Goal: Task Accomplishment & Management: Use online tool/utility

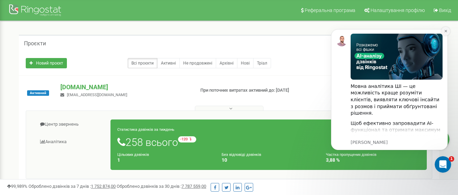
click at [446, 29] on icon "Dismiss notification" at bounding box center [446, 31] width 4 height 4
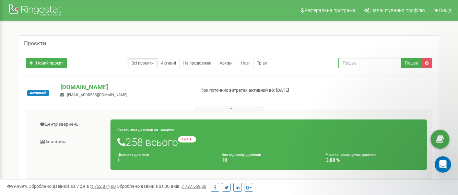
click at [348, 62] on input "text" at bounding box center [369, 63] width 63 height 10
paste input "+380674679249"
type input "+380674679249"
click at [412, 64] on button "Пошук" at bounding box center [411, 63] width 21 height 10
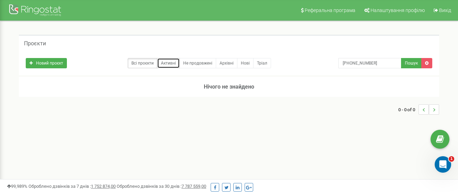
click at [169, 64] on link "Активні" at bounding box center [168, 63] width 23 height 10
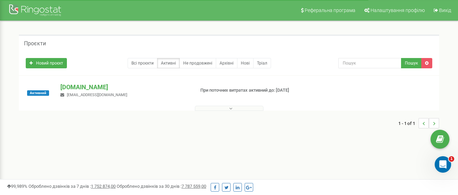
click at [69, 94] on span "[EMAIL_ADDRESS][DOMAIN_NAME]" at bounding box center [97, 95] width 60 height 4
click at [70, 86] on p "[DOMAIN_NAME]" at bounding box center [124, 87] width 129 height 9
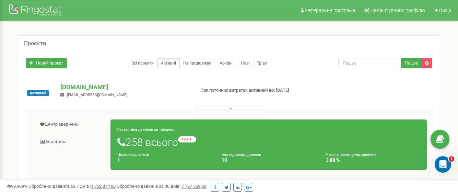
click at [38, 94] on span "Активний" at bounding box center [38, 92] width 22 height 5
click at [65, 124] on link "Центр звернень" at bounding box center [71, 124] width 80 height 17
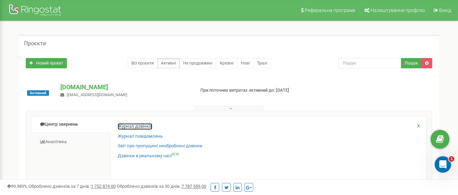
click at [144, 126] on link "Журнал дзвінків" at bounding box center [135, 126] width 35 height 7
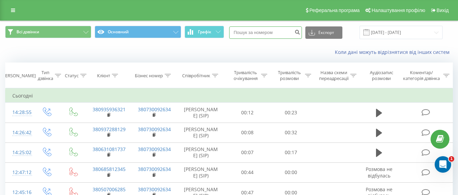
click at [265, 31] on input at bounding box center [265, 32] width 73 height 12
paste input "+380674679249"
type input "+380674679249"
click at [300, 32] on icon "submit" at bounding box center [297, 31] width 6 height 4
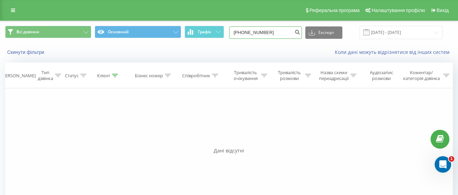
click at [273, 33] on input "[PHONE_NUMBER]" at bounding box center [265, 32] width 73 height 12
click at [300, 33] on icon "submit" at bounding box center [297, 31] width 6 height 4
click at [19, 76] on div "[PERSON_NAME]" at bounding box center [18, 76] width 35 height 6
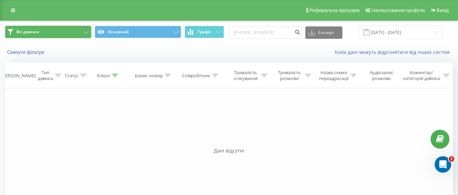
click at [69, 34] on button "Всі дзвінки" at bounding box center [48, 32] width 86 height 12
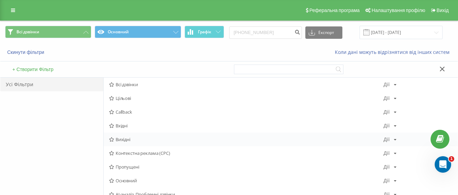
click at [141, 140] on span "Вихідні" at bounding box center [246, 139] width 274 height 5
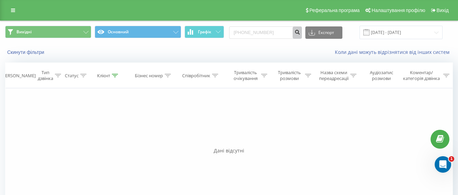
click at [300, 31] on icon "submit" at bounding box center [297, 31] width 6 height 4
